Goal: Task Accomplishment & Management: Complete application form

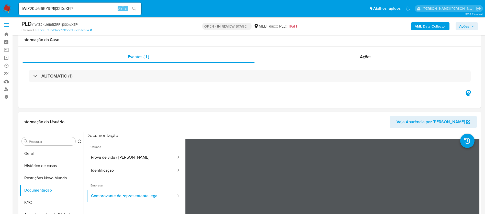
select select "10"
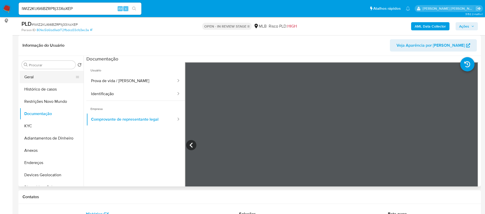
click at [43, 75] on button "Geral" at bounding box center [50, 77] width 60 height 12
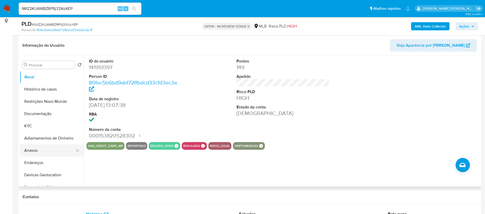
click at [37, 151] on button "Anexos" at bounding box center [50, 151] width 60 height 12
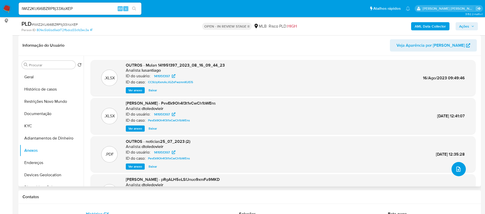
click at [458, 169] on icon "upload-file" at bounding box center [458, 169] width 4 height 5
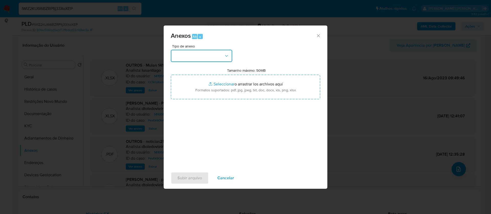
click at [223, 59] on button "button" at bounding box center [201, 56] width 61 height 12
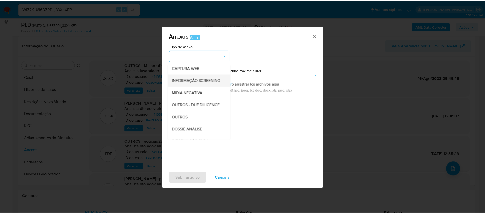
scroll to position [77, 0]
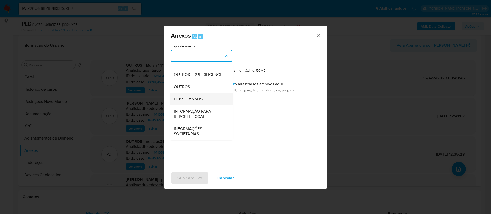
click at [208, 102] on div "DOSSIÊ ANÁLISE" at bounding box center [200, 99] width 52 height 12
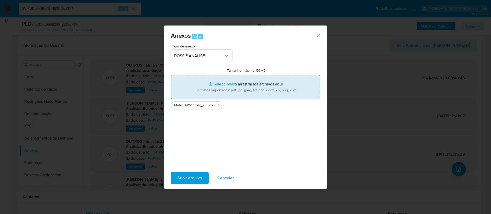
type input "C:\fakepath\SAR - - CNPJ 60750963000134 - IMPORT SHARKS LTDA.pdf"
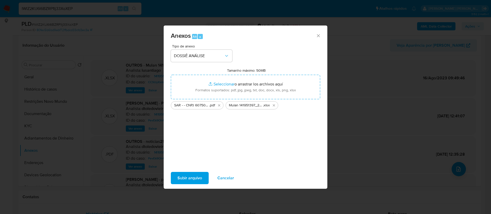
click at [199, 177] on span "Subir arquivo" at bounding box center [189, 178] width 25 height 11
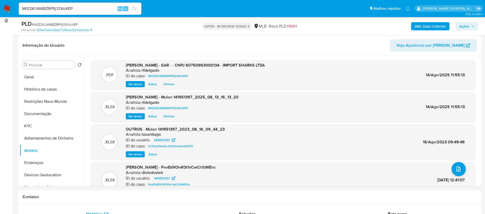
click at [466, 28] on span "Ações" at bounding box center [464, 26] width 10 height 8
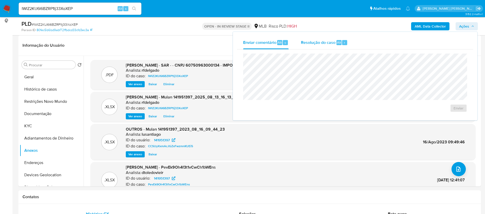
click at [325, 49] on div "Resolução do caso Alt r" at bounding box center [324, 42] width 47 height 13
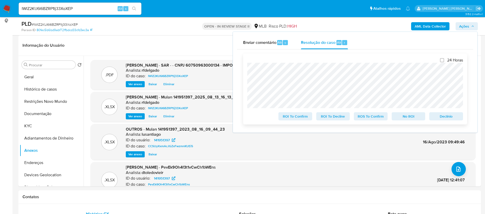
click at [450, 118] on span "Declínio" at bounding box center [446, 116] width 27 height 7
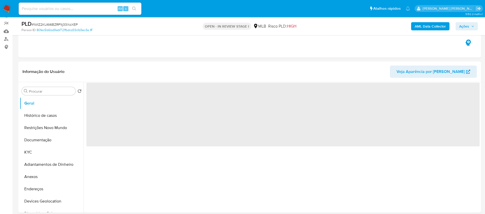
scroll to position [38, 0]
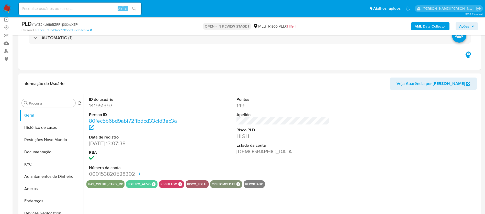
select select "10"
click at [463, 27] on span "Ações" at bounding box center [464, 26] width 10 height 8
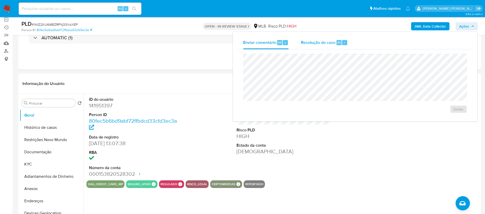
click at [312, 39] on span "Resolução do caso" at bounding box center [318, 42] width 34 height 6
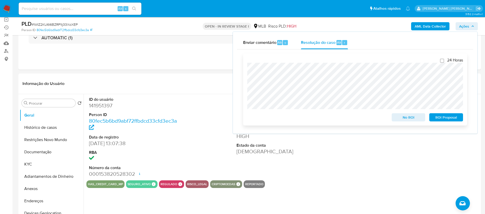
click at [442, 118] on span "ROI Proposal" at bounding box center [446, 117] width 27 height 7
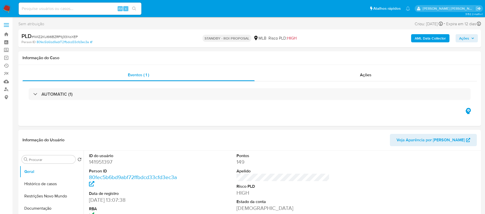
select select "10"
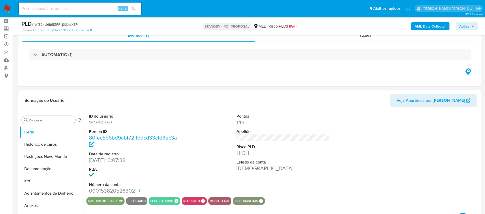
scroll to position [77, 0]
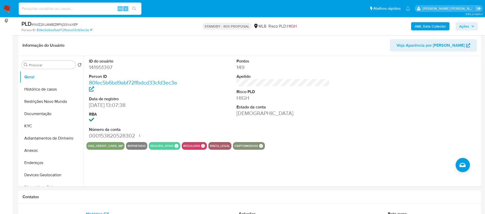
click at [76, 7] on input at bounding box center [80, 8] width 123 height 7
paste input "t3Z9PRMwdPWH7kLEznlAlZXP"
type input "t3Z9PRMwdPWH7kLEznlAlZXP"
click at [136, 5] on div "t3Z9PRMwdPWH7kLEznlAlZXP Alt s" at bounding box center [80, 9] width 123 height 12
click at [135, 8] on icon "search-icon" at bounding box center [134, 9] width 4 height 4
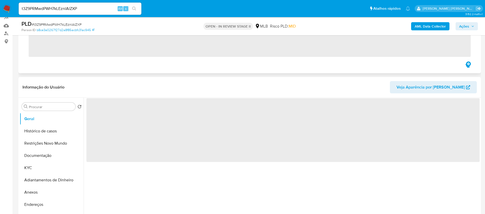
scroll to position [77, 0]
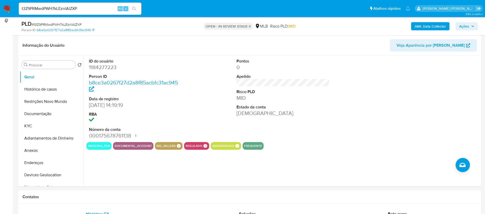
select select "10"
